Goal: Task Accomplishment & Management: Use online tool/utility

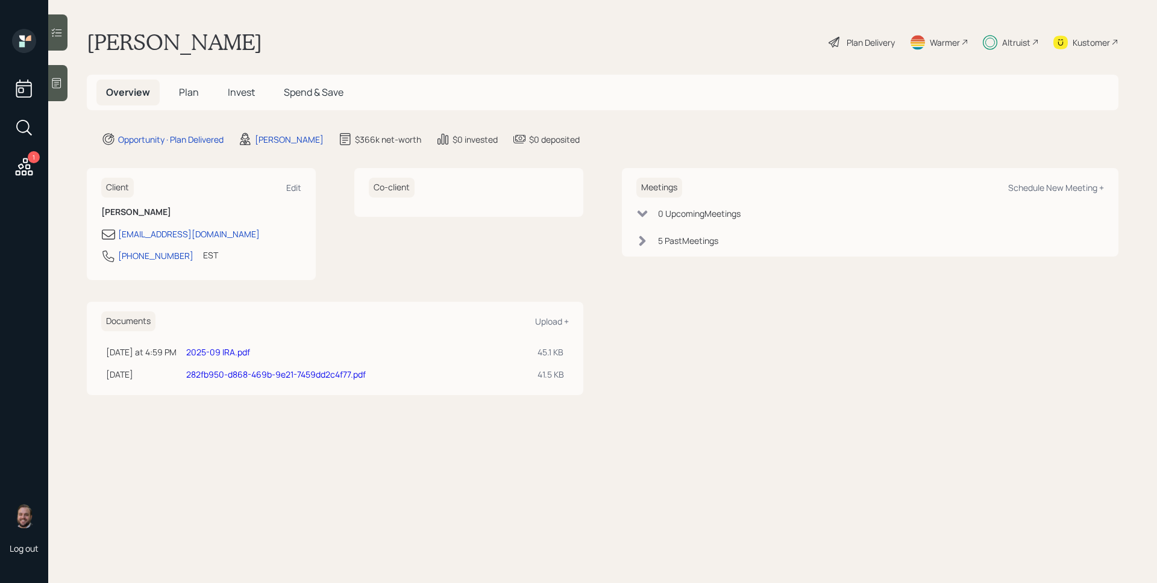
click at [33, 162] on div "1" at bounding box center [34, 157] width 12 height 12
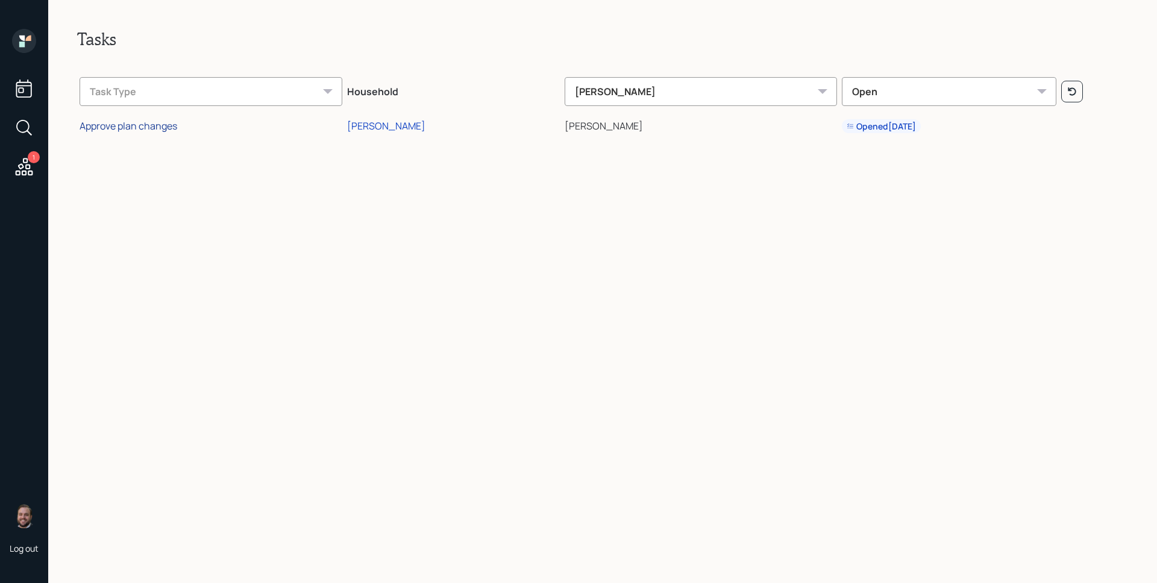
click at [148, 123] on div "Approve plan changes" at bounding box center [129, 125] width 98 height 13
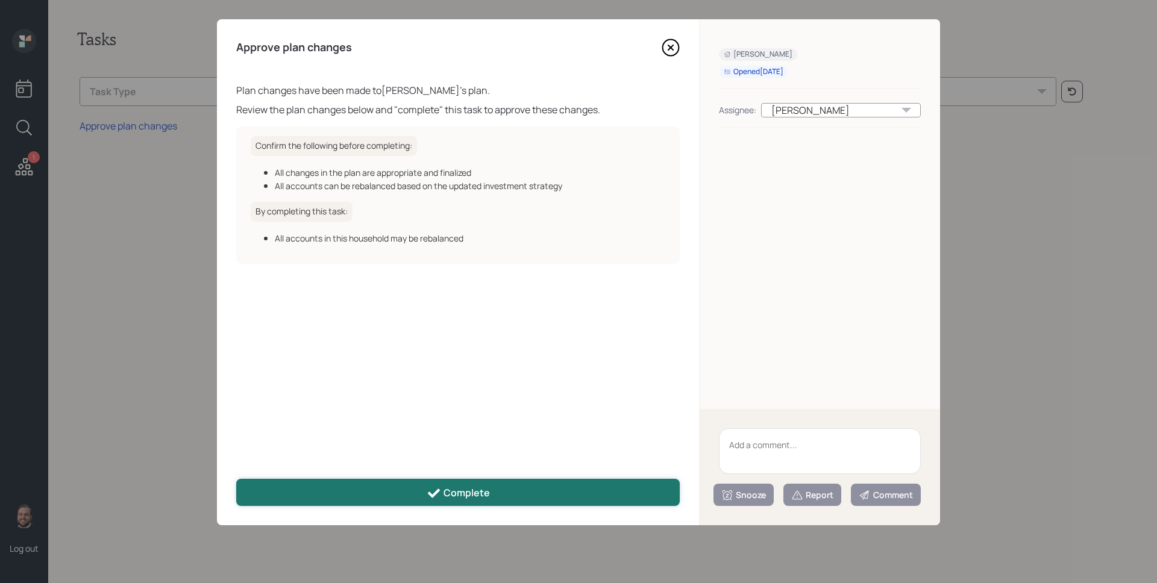
click at [403, 493] on button "Complete" at bounding box center [457, 492] width 443 height 27
